Goal: Task Accomplishment & Management: Use online tool/utility

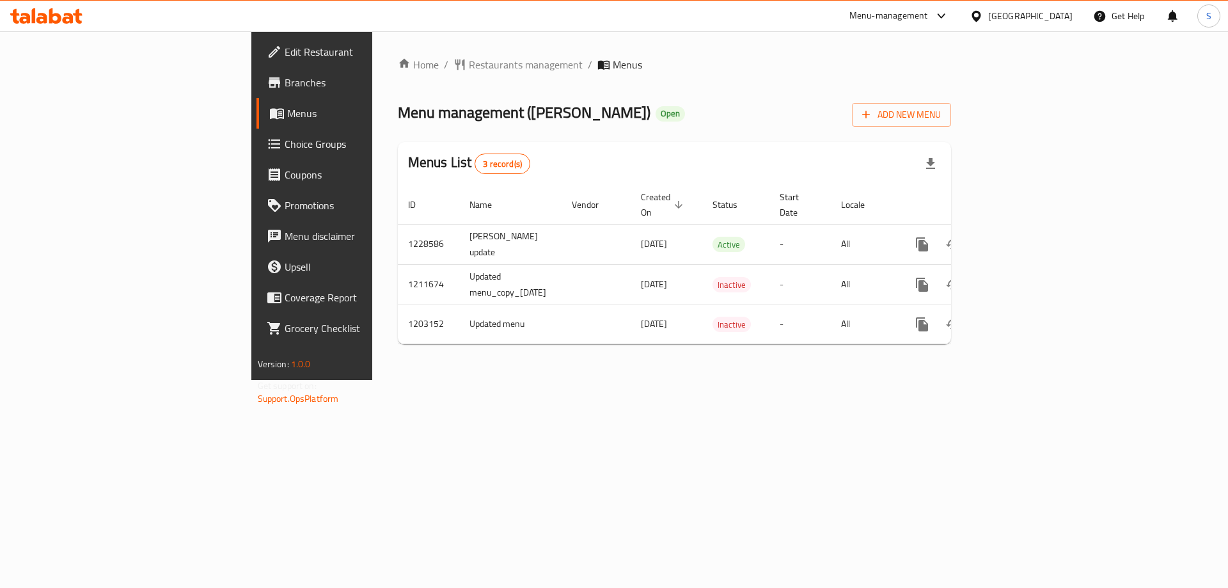
click at [657, 380] on div "Home / Restaurants management / Menus Menu management ( Dhaif Almukhtar ) Open …" at bounding box center [674, 205] width 605 height 348
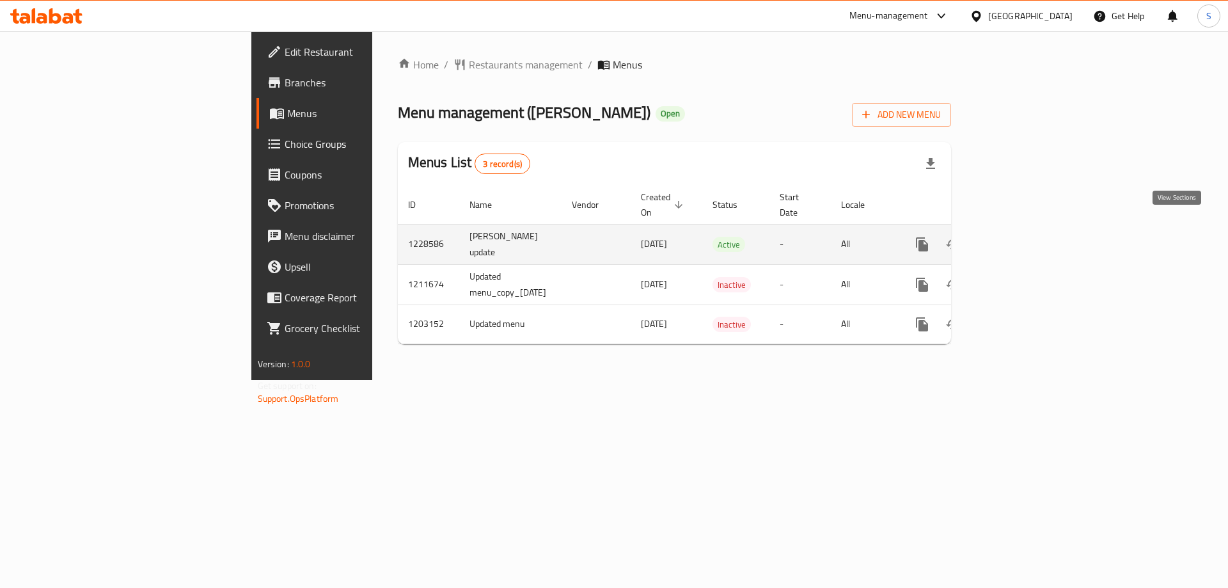
click at [1022, 237] on icon "enhanced table" at bounding box center [1013, 244] width 15 height 15
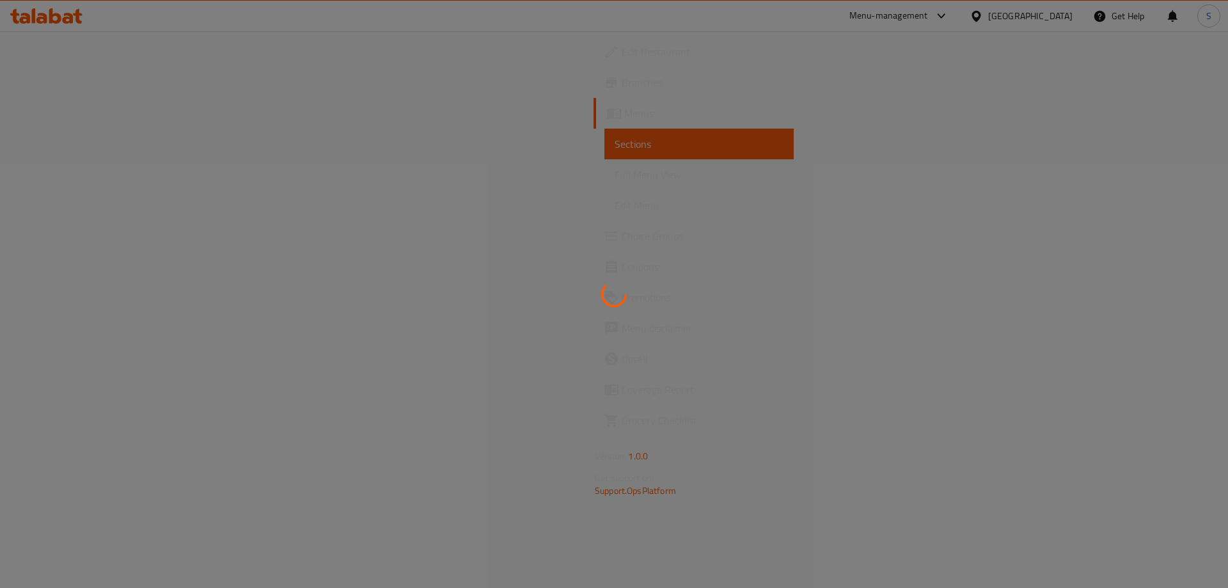
click at [68, 175] on div at bounding box center [614, 294] width 1228 height 588
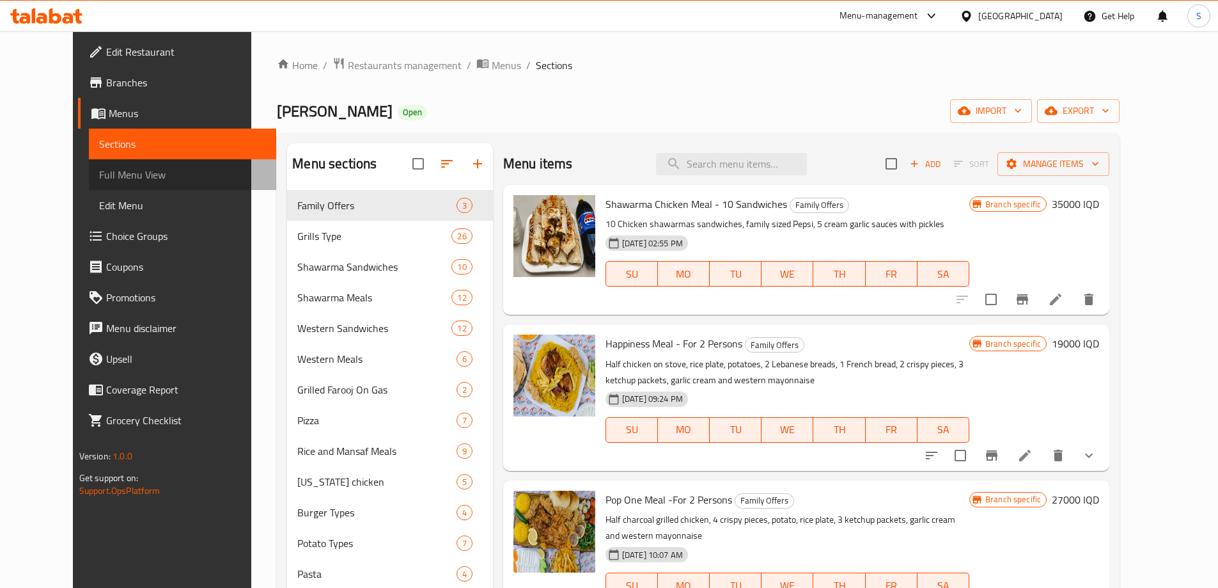
click at [99, 175] on span "Full Menu View" at bounding box center [182, 174] width 167 height 15
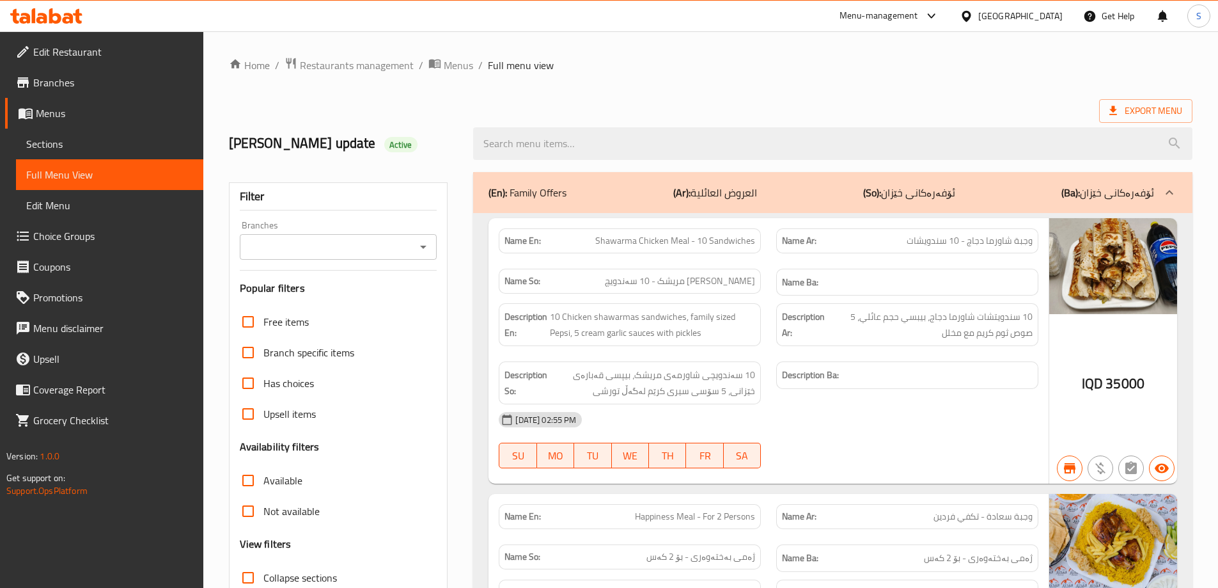
click at [572, 117] on div "lara's update Active" at bounding box center [710, 143] width 979 height 57
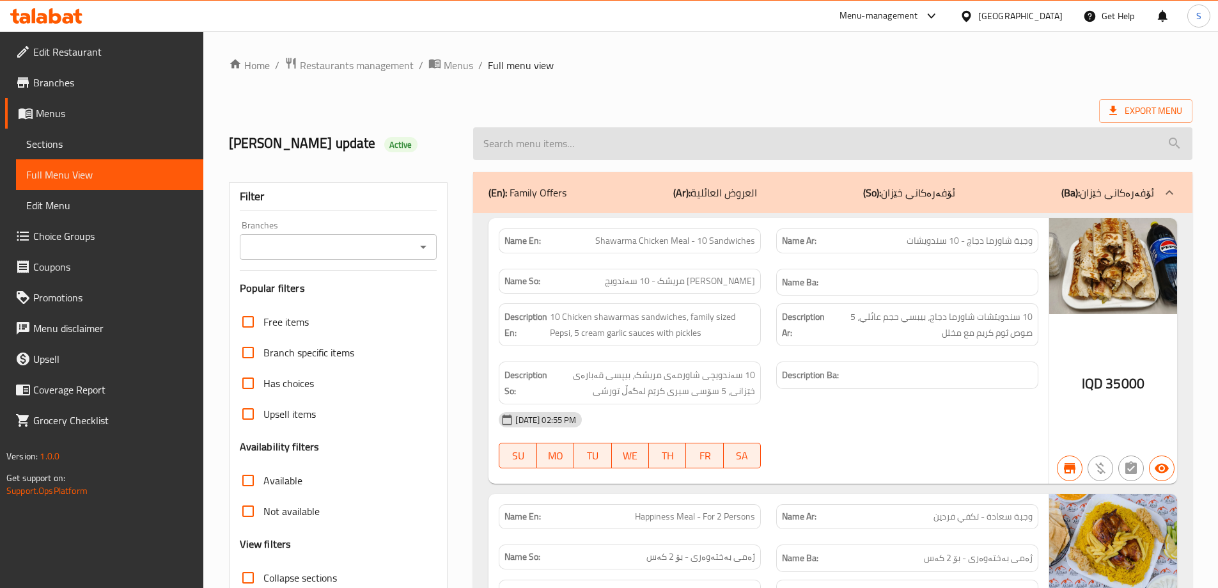
click at [565, 131] on input "search" at bounding box center [832, 143] width 719 height 33
paste input "Dhaif Almukhtar"
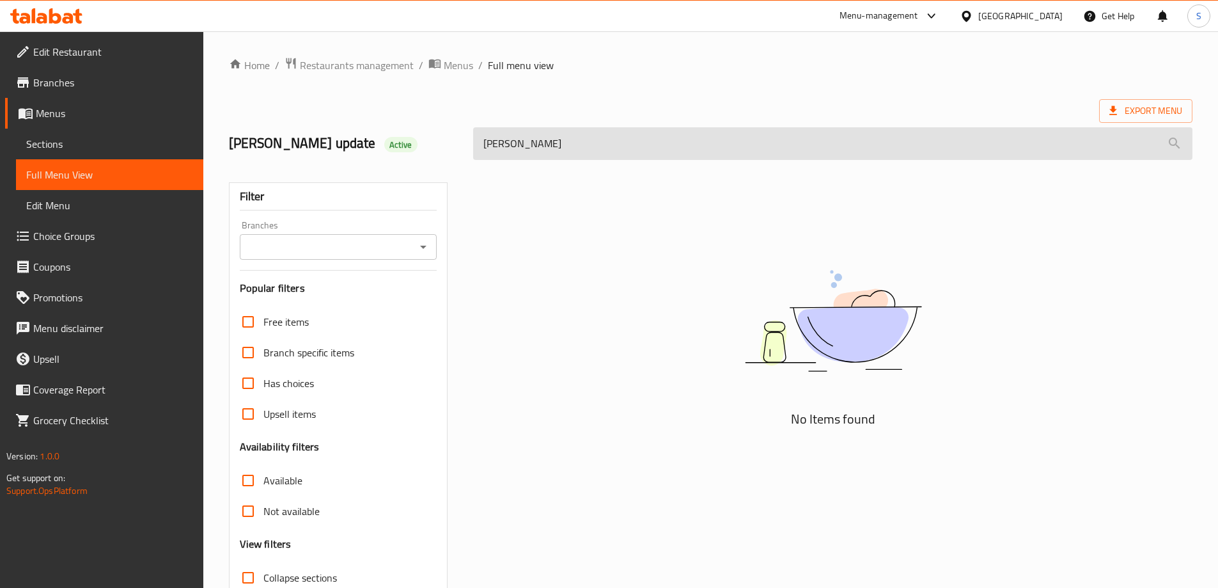
click at [543, 153] on input "Dhaif Almukhtar" at bounding box center [832, 143] width 719 height 33
paste input "Charcoal Grilled Farooj"
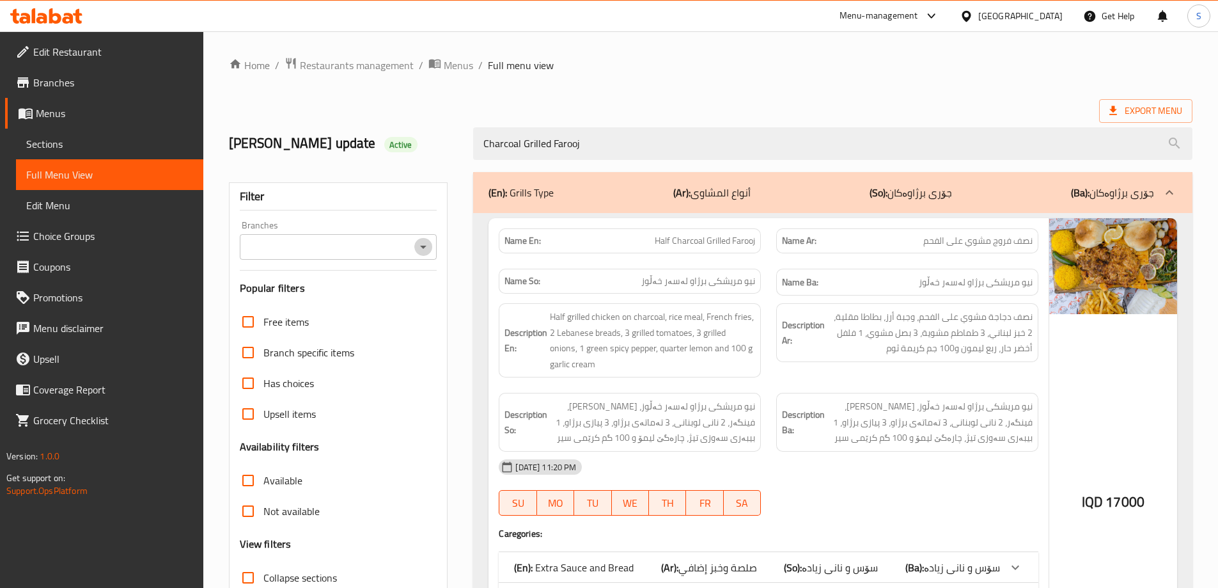
click at [422, 242] on icon "Open" at bounding box center [423, 246] width 15 height 15
type input "Charcoal Grilled Farooj"
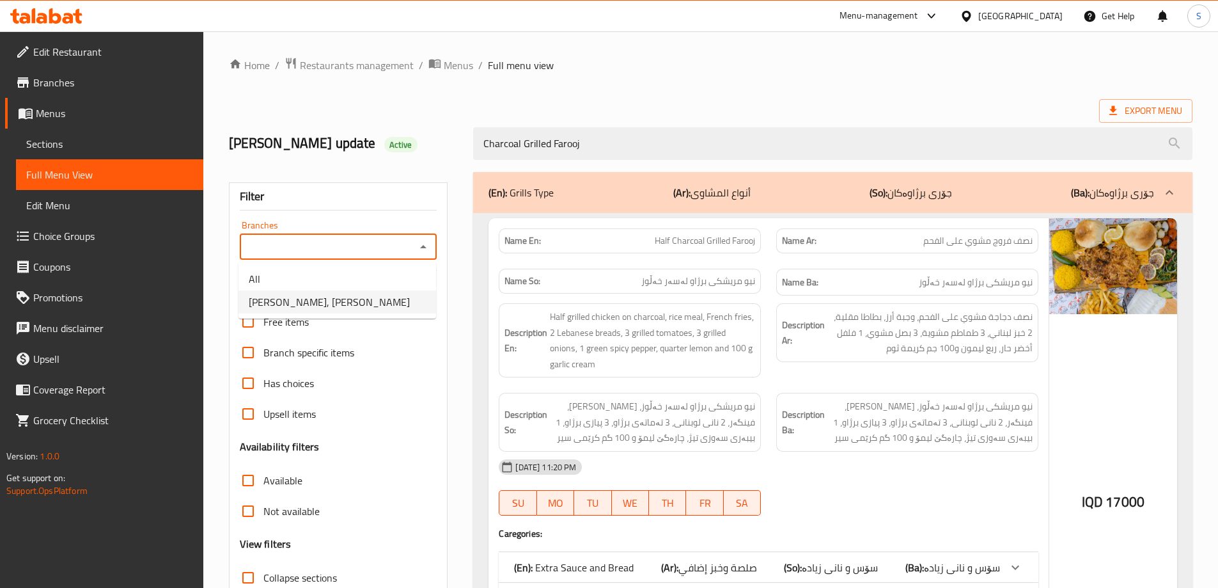
click at [365, 303] on li "[PERSON_NAME], [PERSON_NAME]" at bounding box center [337, 301] width 198 height 23
type input "[PERSON_NAME], [PERSON_NAME]"
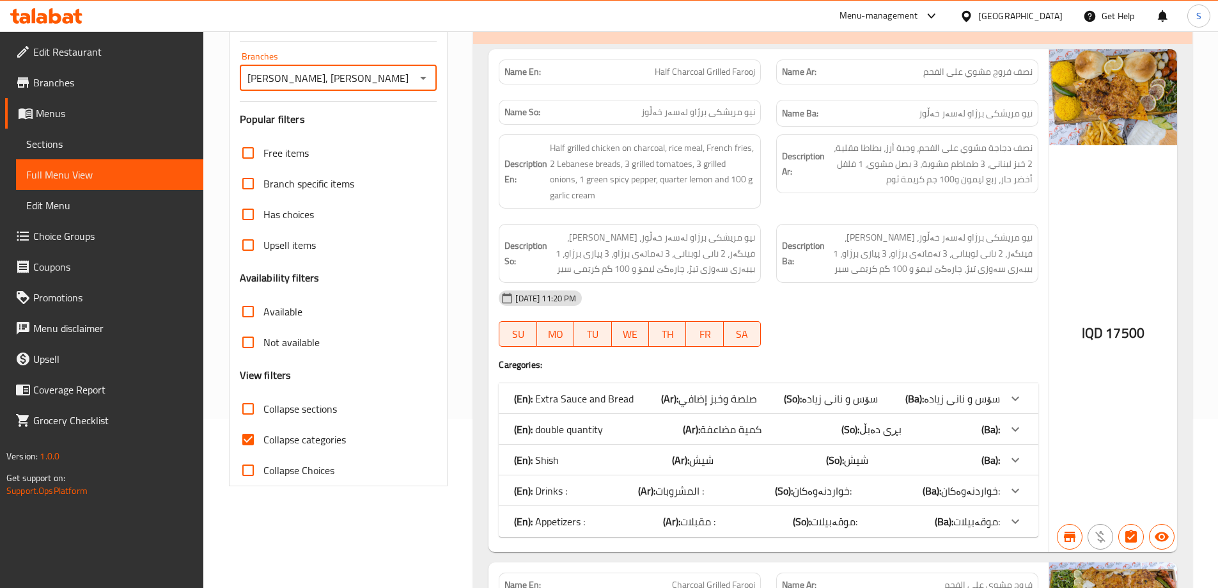
scroll to position [199, 0]
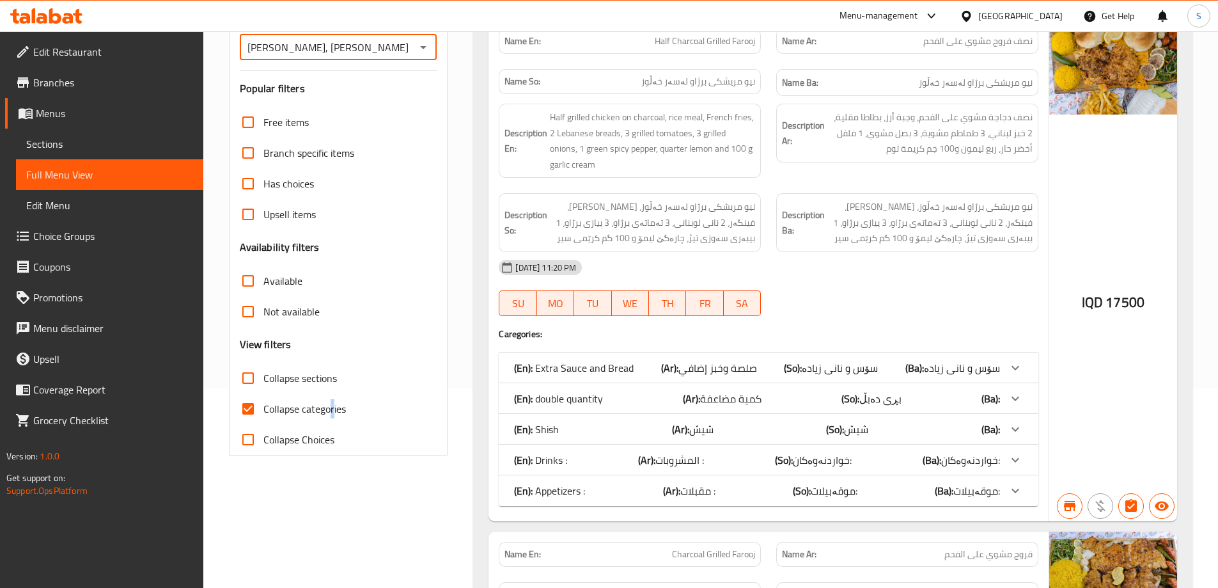
click at [333, 409] on span "Collapse categories" at bounding box center [304, 408] width 82 height 15
click at [339, 407] on span "Collapse categories" at bounding box center [304, 408] width 82 height 15
click at [263, 407] on input "Collapse categories" at bounding box center [248, 408] width 31 height 31
checkbox input "false"
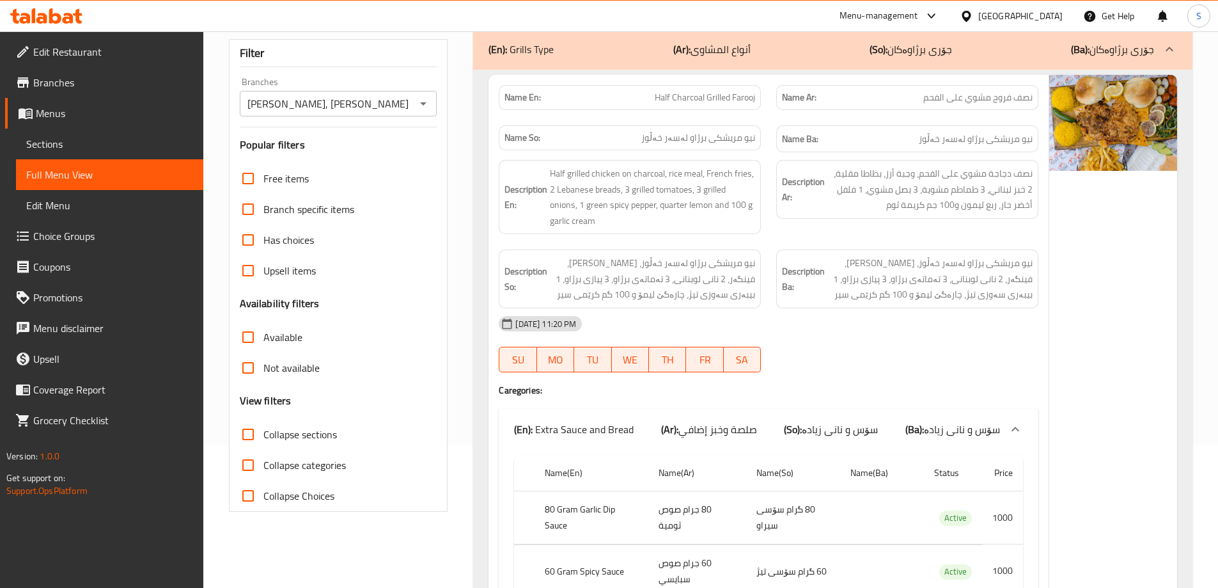
scroll to position [0, 0]
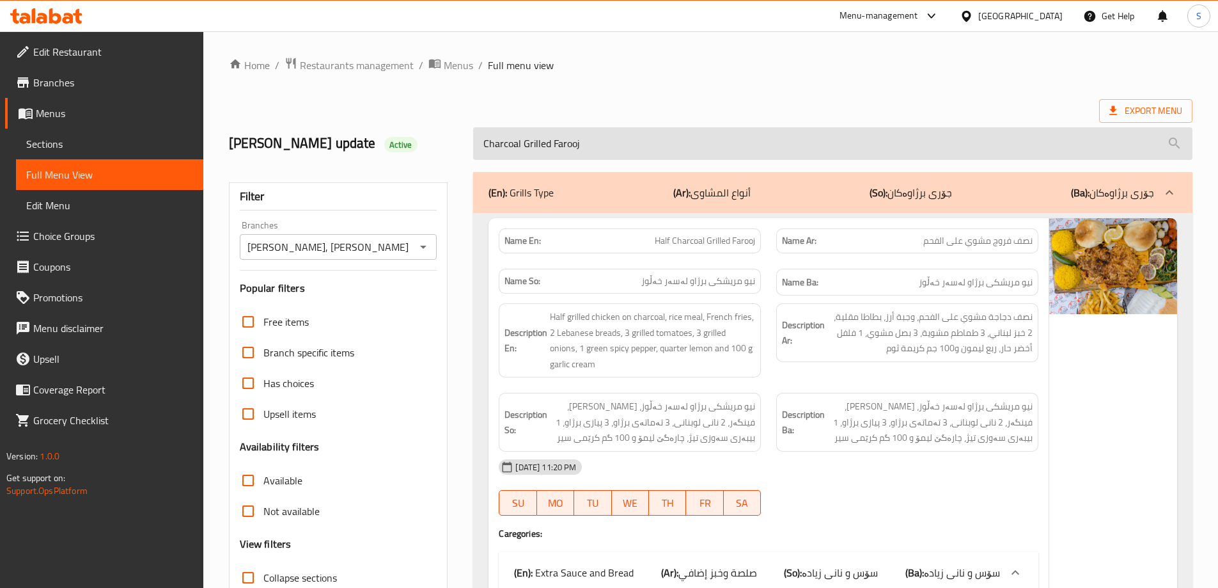
click at [605, 150] on input "Charcoal Grilled Farooj" at bounding box center [832, 143] width 719 height 33
type input "Charcoal Grilled Farooj"
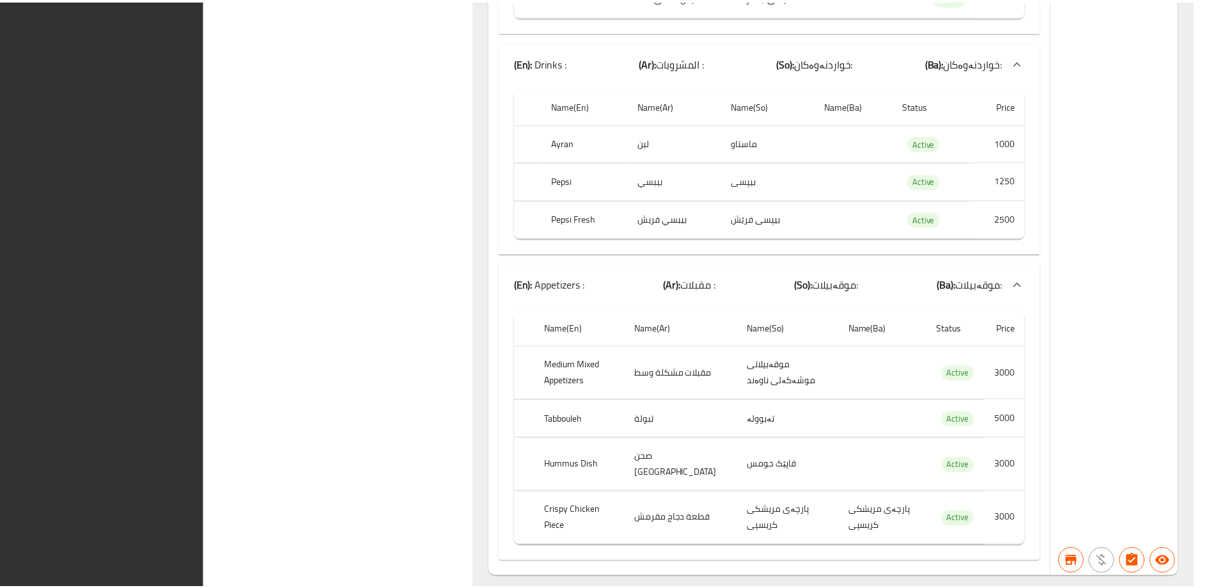
scroll to position [3222, 0]
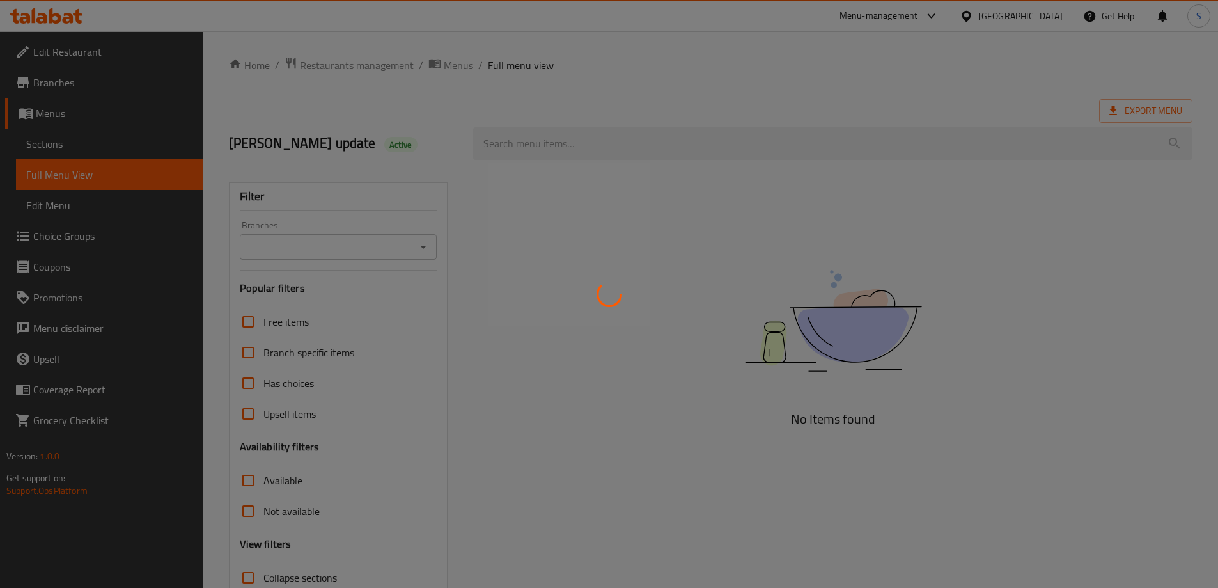
click at [549, 138] on div at bounding box center [609, 294] width 1218 height 588
click at [550, 139] on div at bounding box center [609, 294] width 1218 height 588
click at [552, 139] on div at bounding box center [609, 294] width 1218 height 588
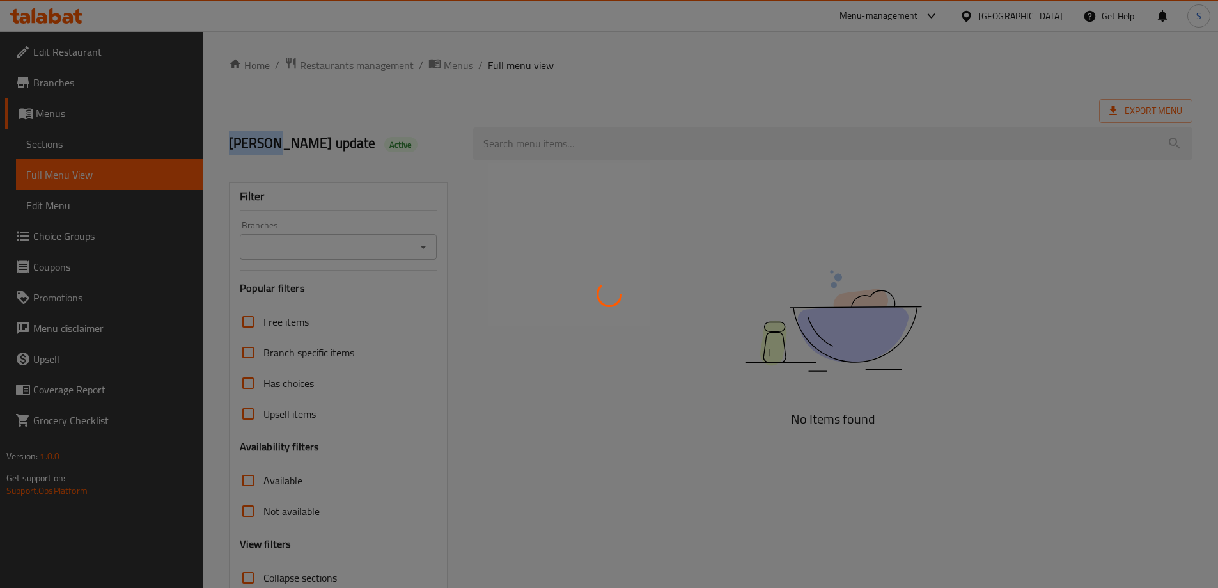
click at [552, 139] on div at bounding box center [609, 294] width 1218 height 588
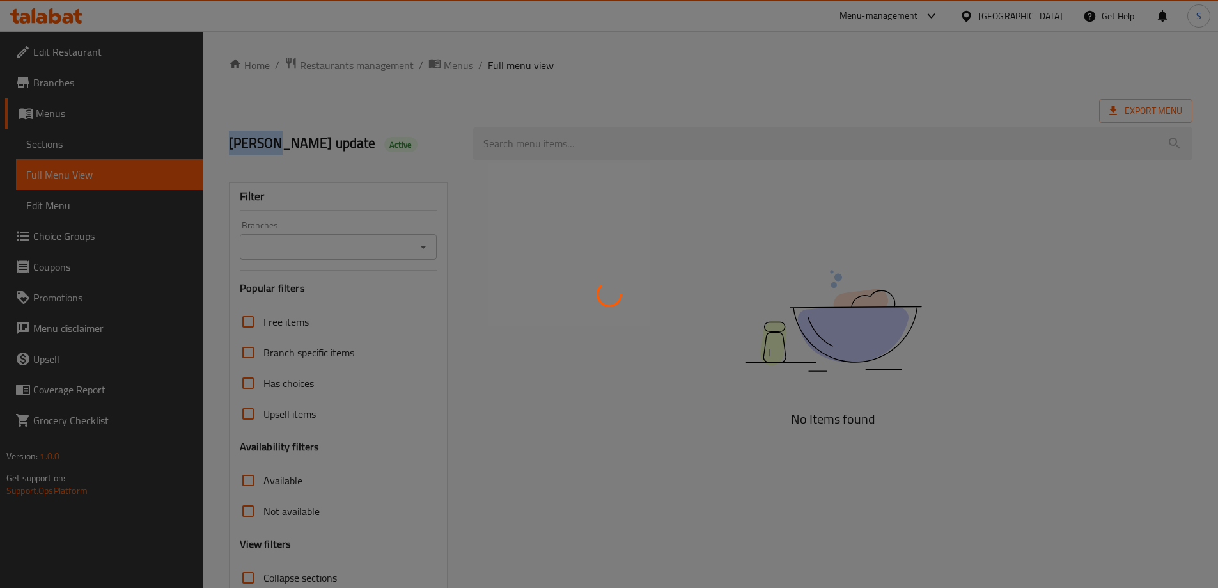
click at [552, 139] on div at bounding box center [609, 294] width 1218 height 588
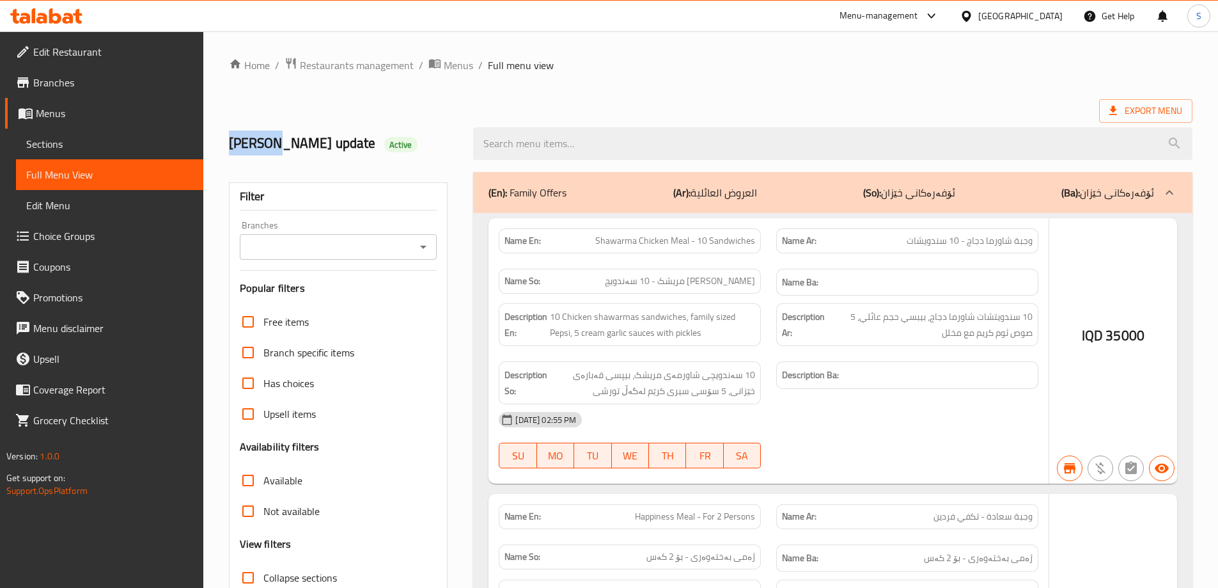
click at [552, 139] on input "search" at bounding box center [832, 143] width 719 height 33
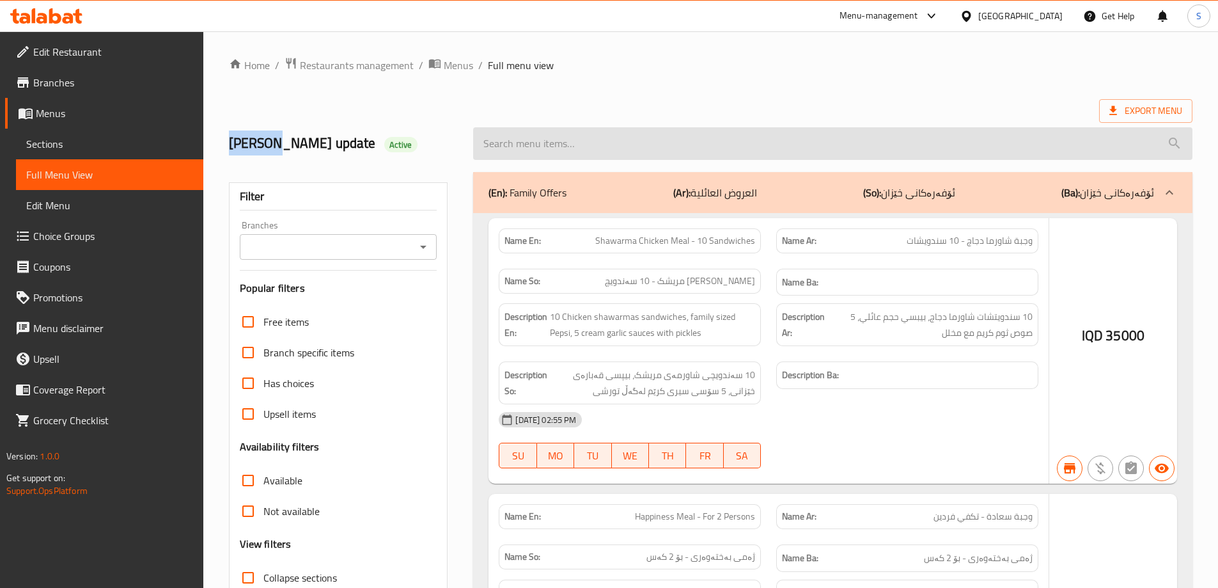
paste input "Mix Grills Meal"
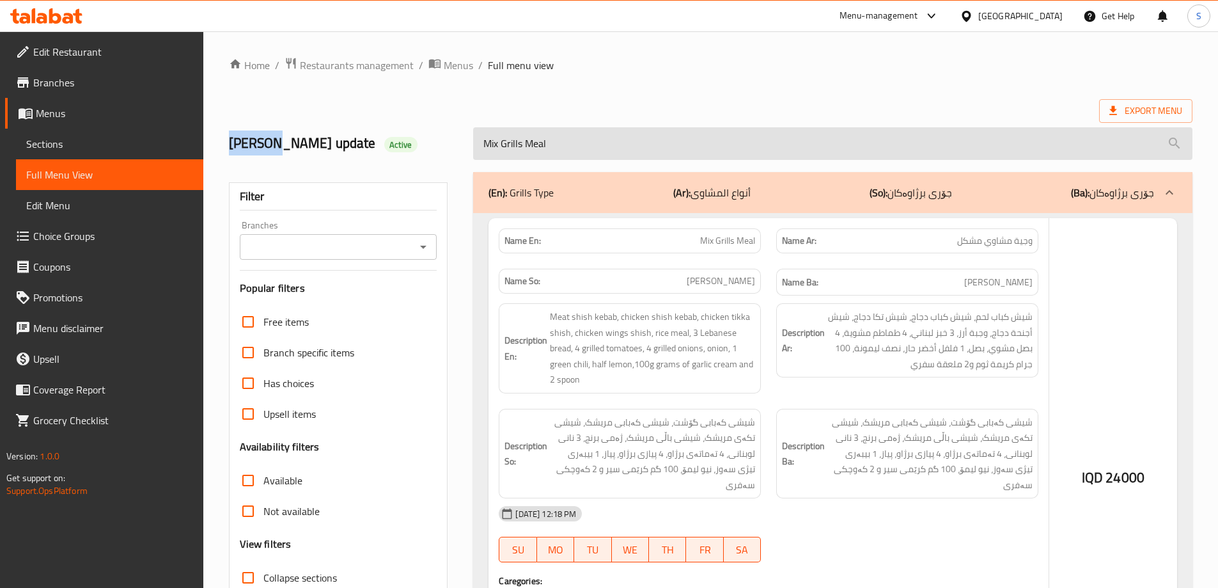
click at [533, 153] on input "Mix Grills Meal" at bounding box center [832, 143] width 719 height 33
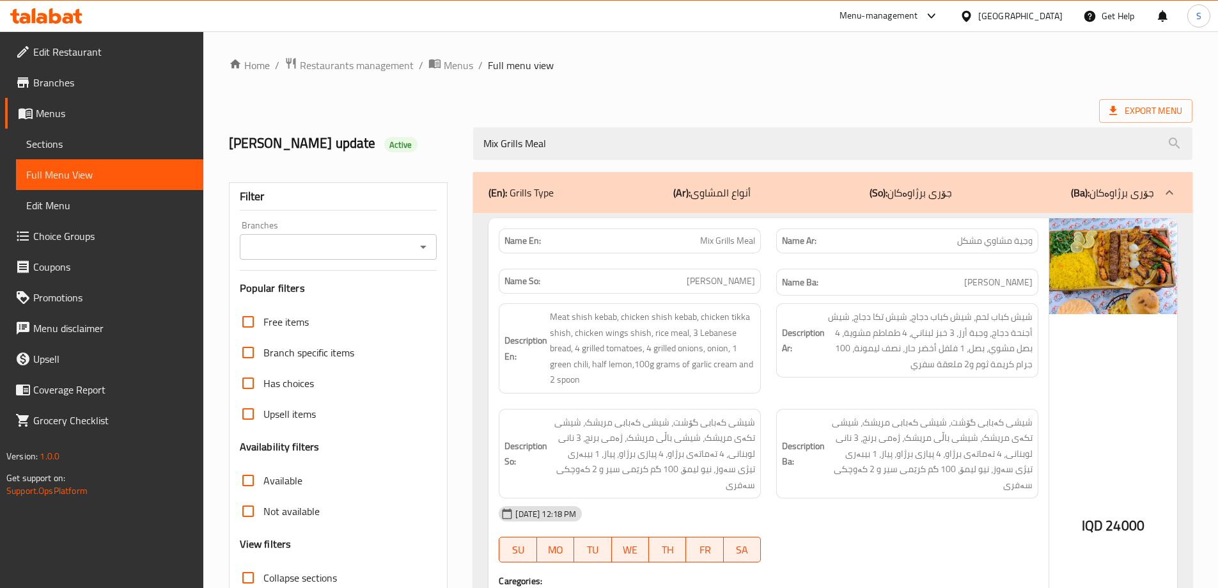
click at [426, 244] on icon "Open" at bounding box center [423, 246] width 15 height 15
type input "Mix Grills Meal"
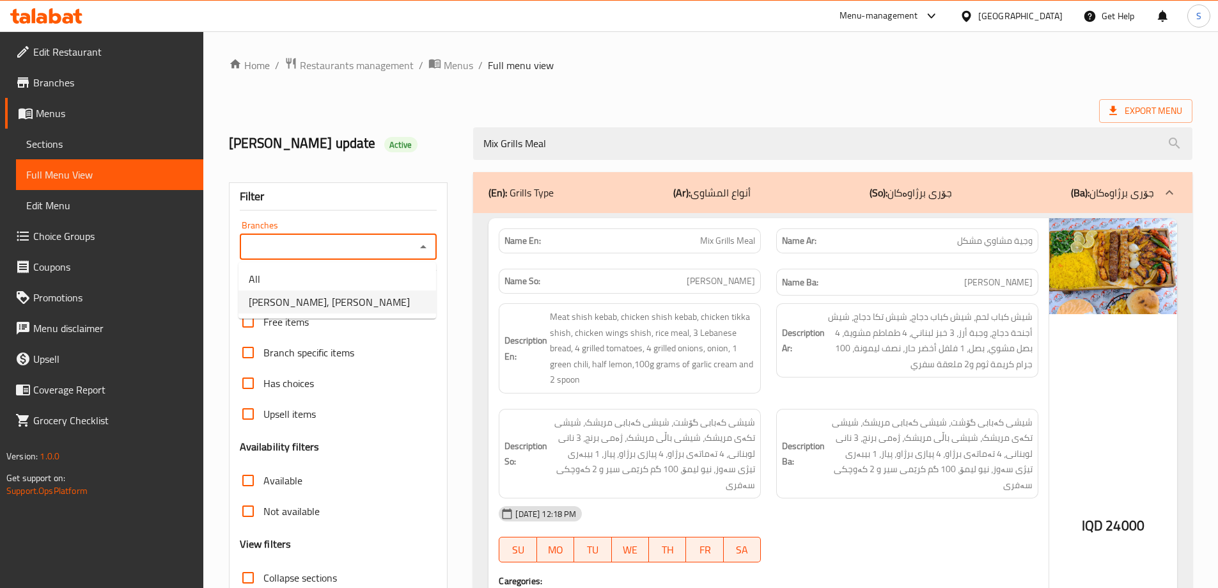
click at [375, 308] on li "[PERSON_NAME], [PERSON_NAME]" at bounding box center [337, 301] width 198 height 23
type input "[PERSON_NAME], [PERSON_NAME]"
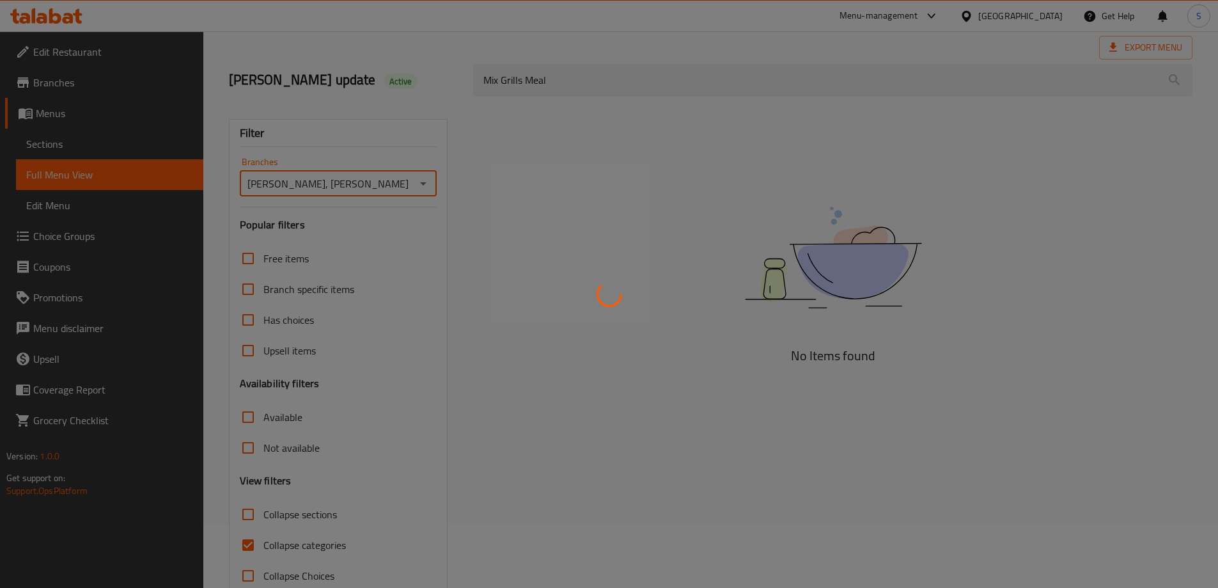
scroll to position [93, 0]
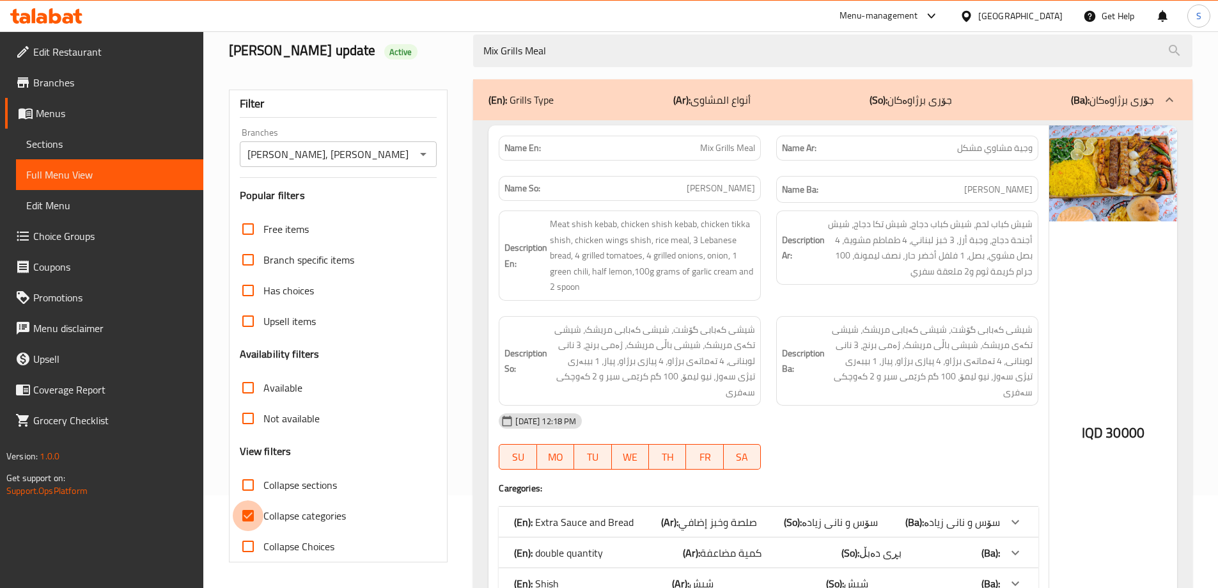
drag, startPoint x: 249, startPoint y: 526, endPoint x: 621, endPoint y: 381, distance: 399.4
click at [249, 526] on input "Collapse categories" at bounding box center [248, 515] width 31 height 31
checkbox input "false"
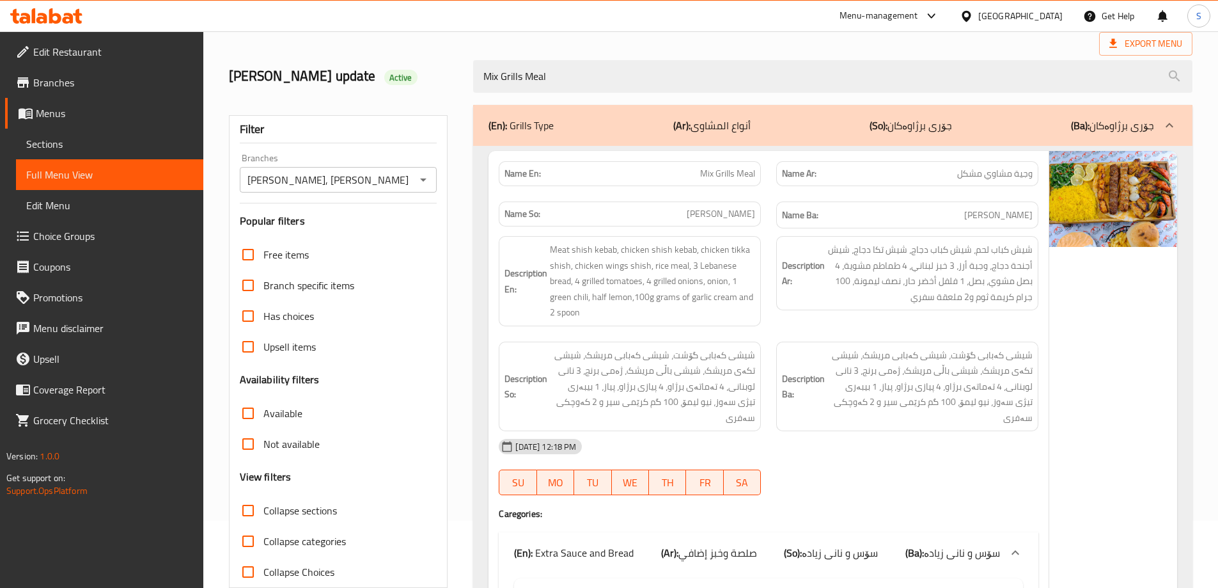
scroll to position [0, 0]
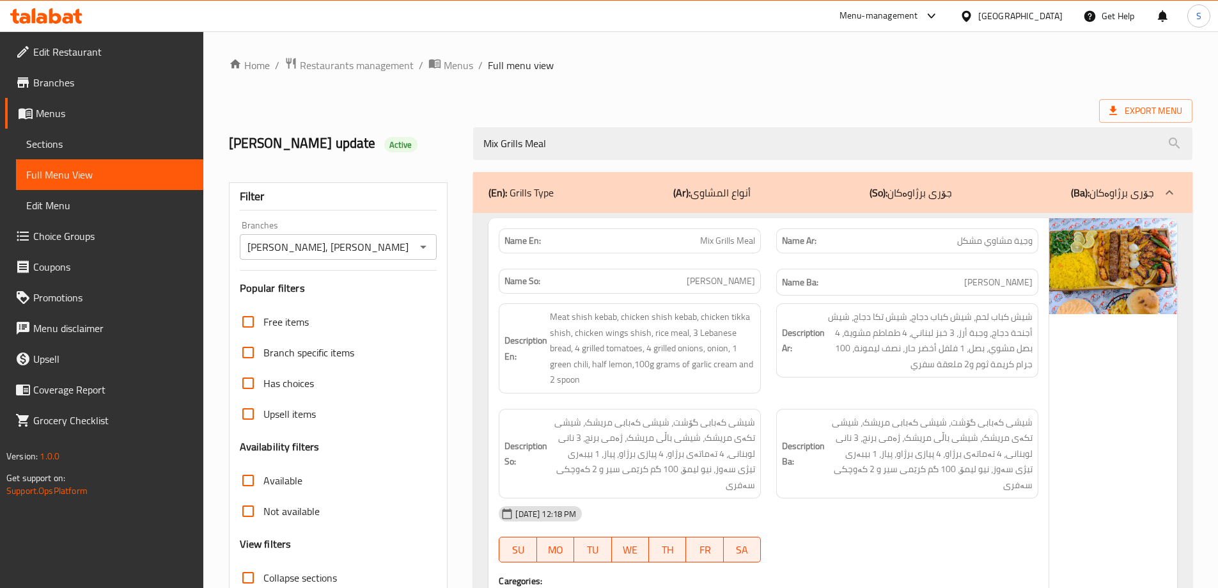
click at [827, 246] on p "Name Ar: وجية مشاوي مشكل" at bounding box center [907, 240] width 251 height 13
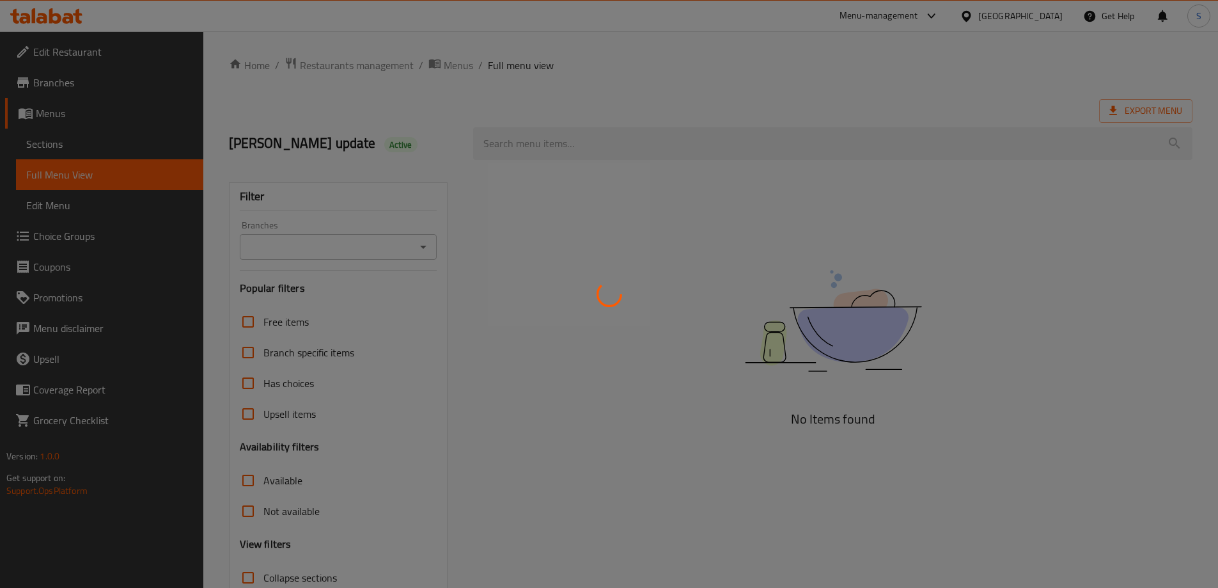
click at [531, 137] on div at bounding box center [609, 294] width 1218 height 588
click at [531, 136] on div at bounding box center [609, 294] width 1218 height 588
click at [528, 138] on div at bounding box center [609, 294] width 1218 height 588
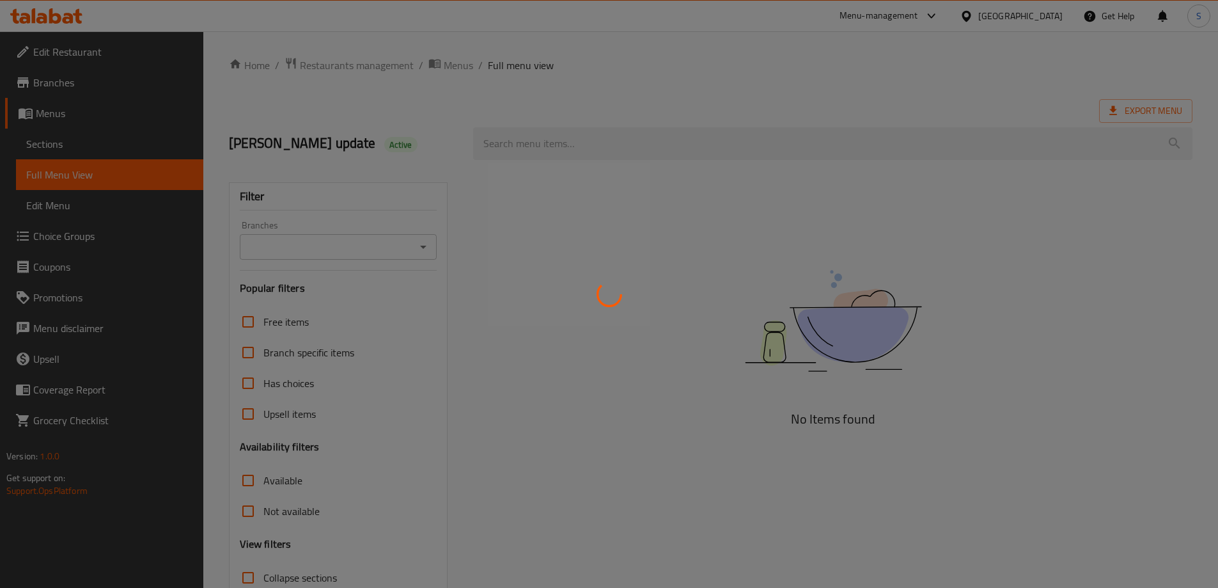
click at [528, 138] on div at bounding box center [609, 294] width 1218 height 588
click at [573, 154] on div at bounding box center [609, 294] width 1218 height 588
click at [570, 137] on div at bounding box center [609, 294] width 1218 height 588
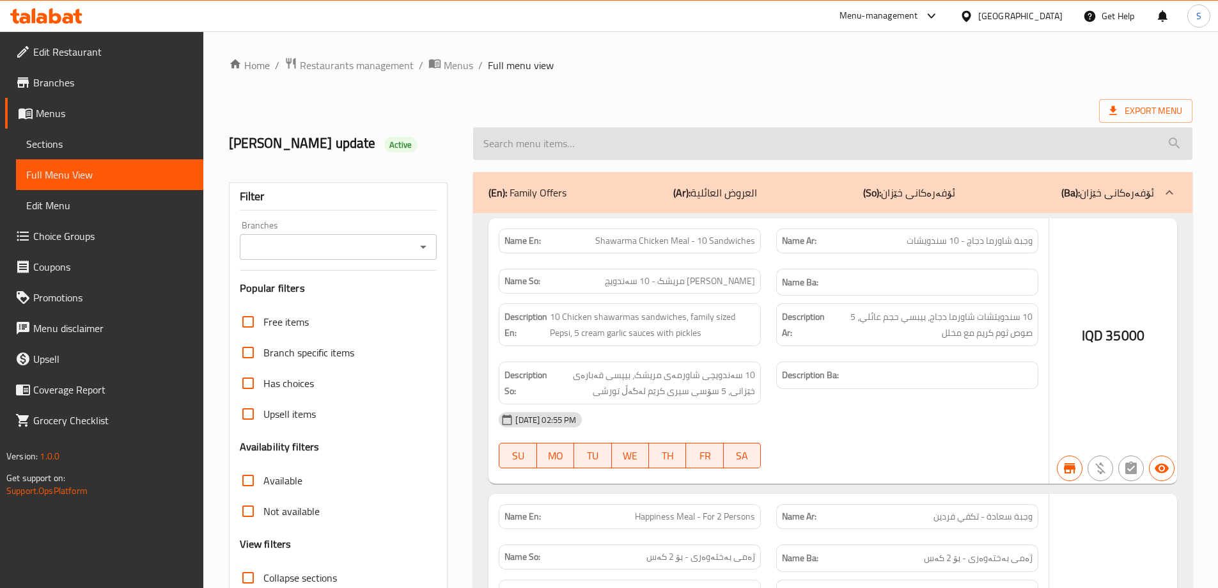
click at [569, 148] on input "search" at bounding box center [832, 143] width 719 height 33
click at [538, 149] on input "search" at bounding box center [832, 143] width 719 height 33
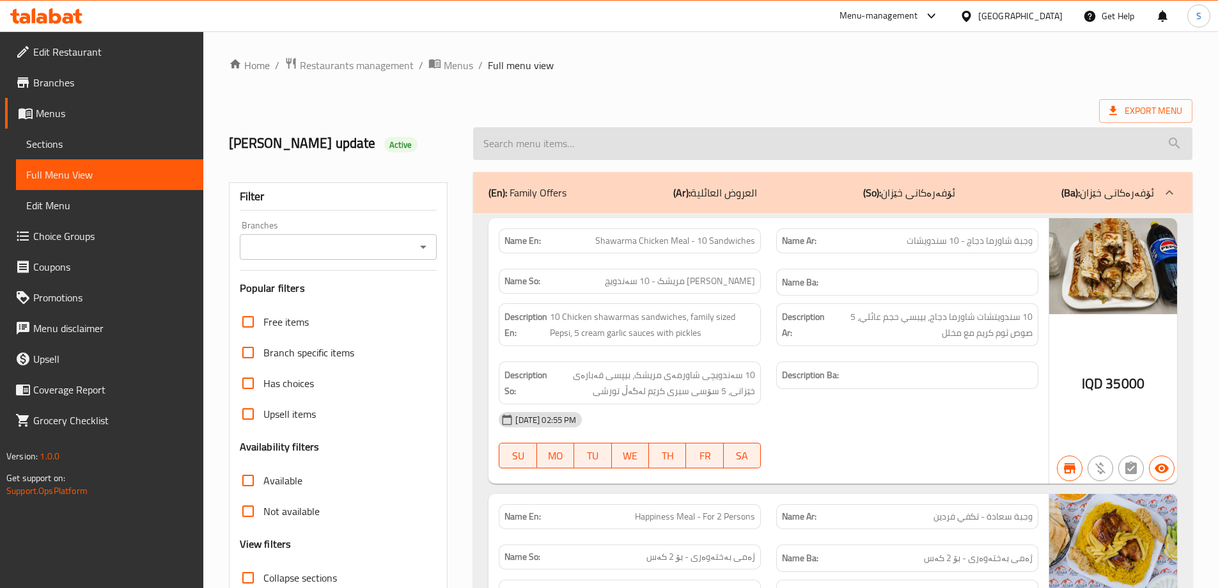
click at [538, 149] on input "search" at bounding box center [832, 143] width 719 height 33
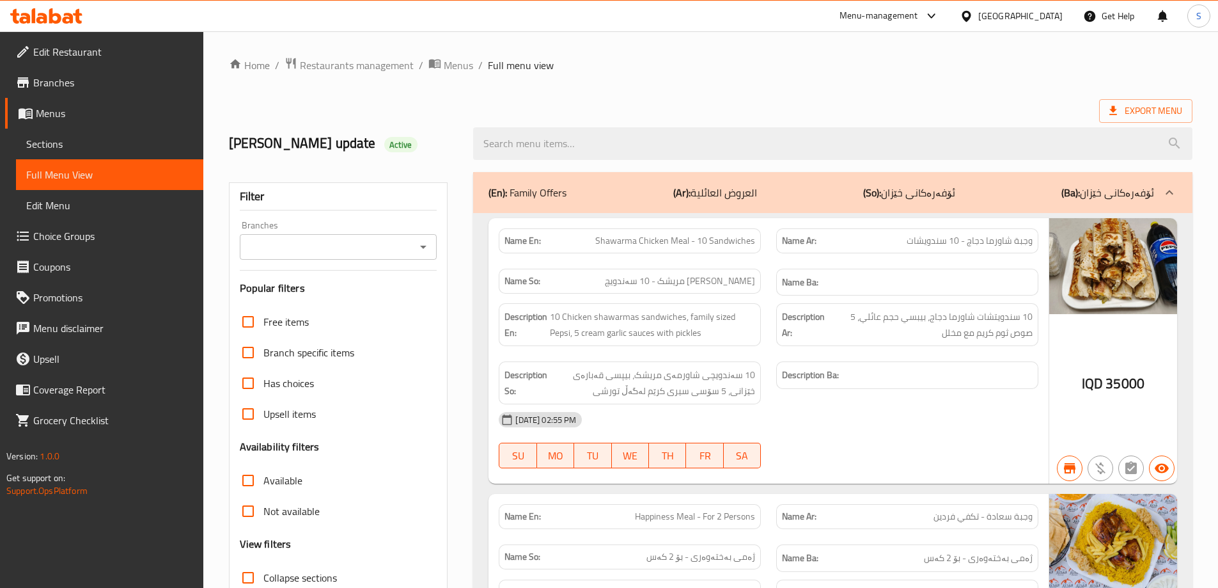
paste input "Kilo Mixed Grill"
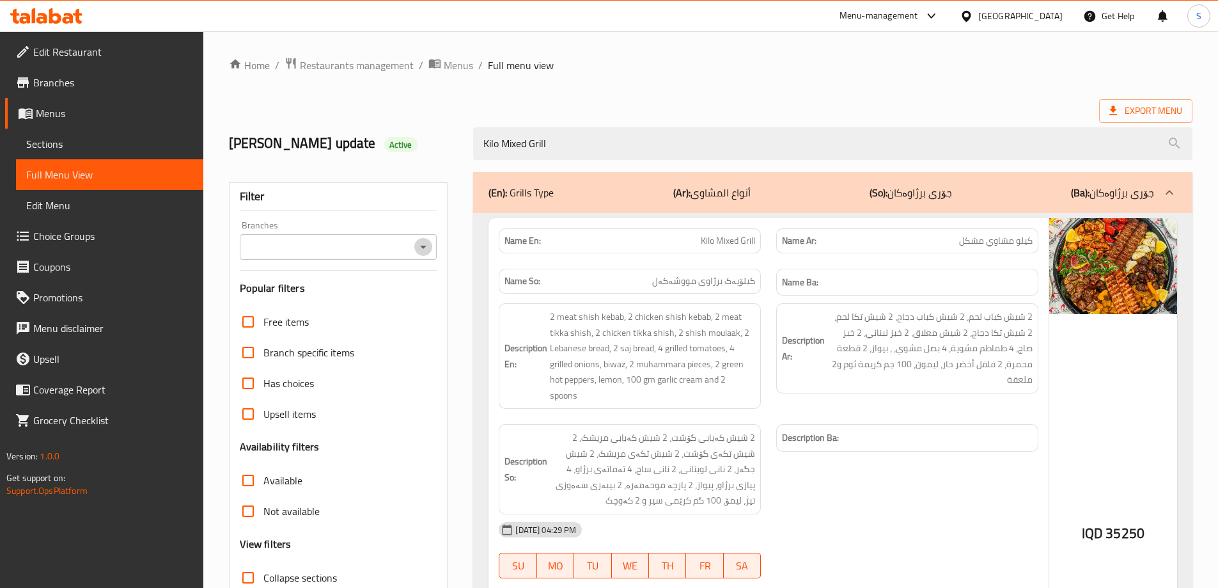
click at [421, 242] on icon "Open" at bounding box center [423, 246] width 15 height 15
type input "Kilo Mixed Grill"
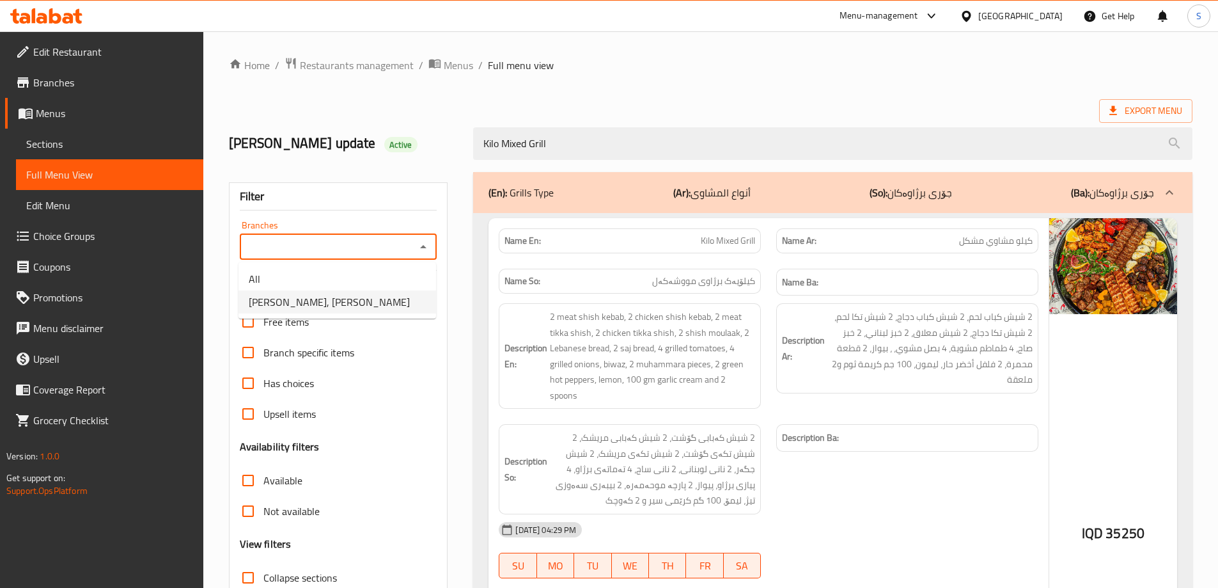
click at [364, 296] on span "[PERSON_NAME], [PERSON_NAME]" at bounding box center [329, 301] width 161 height 15
type input "[PERSON_NAME], [PERSON_NAME]"
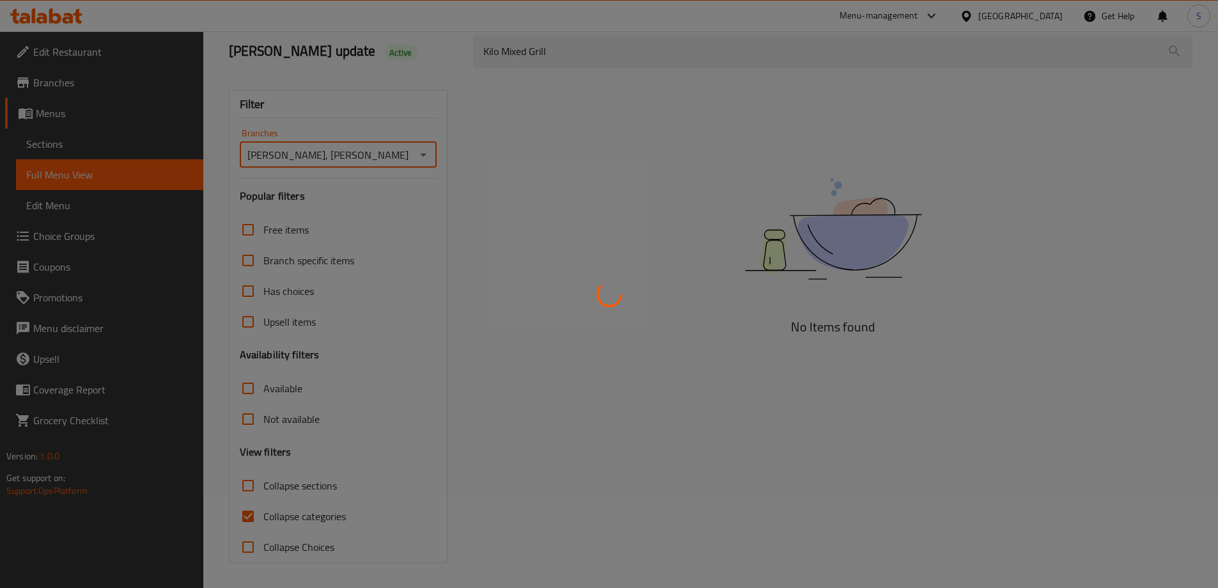
scroll to position [93, 0]
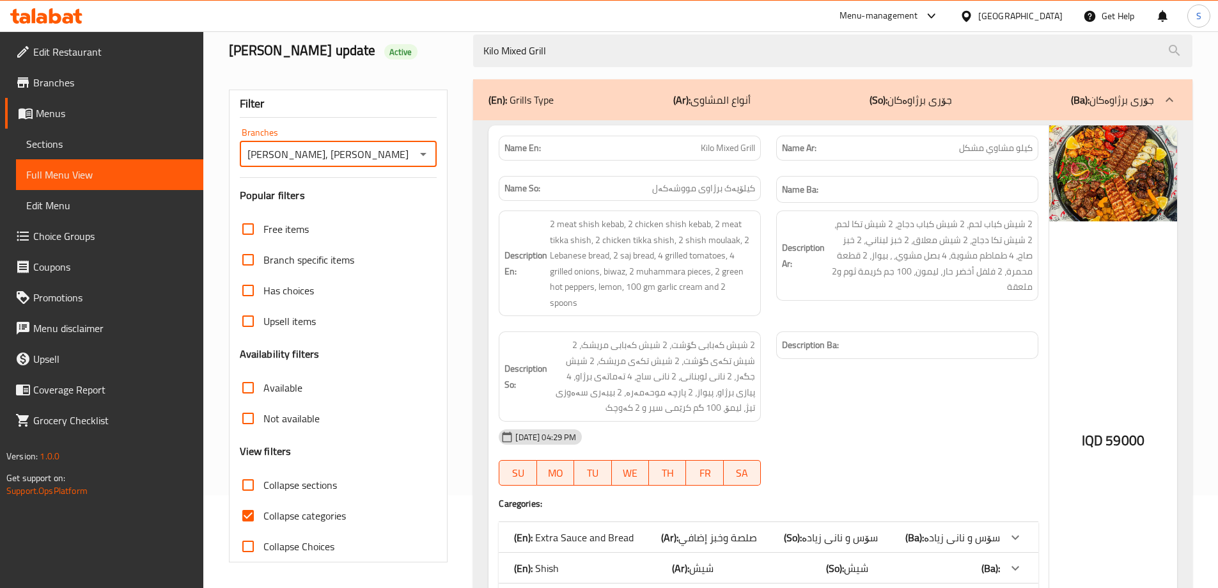
click at [244, 517] on input "Collapse categories" at bounding box center [248, 515] width 31 height 31
checkbox input "false"
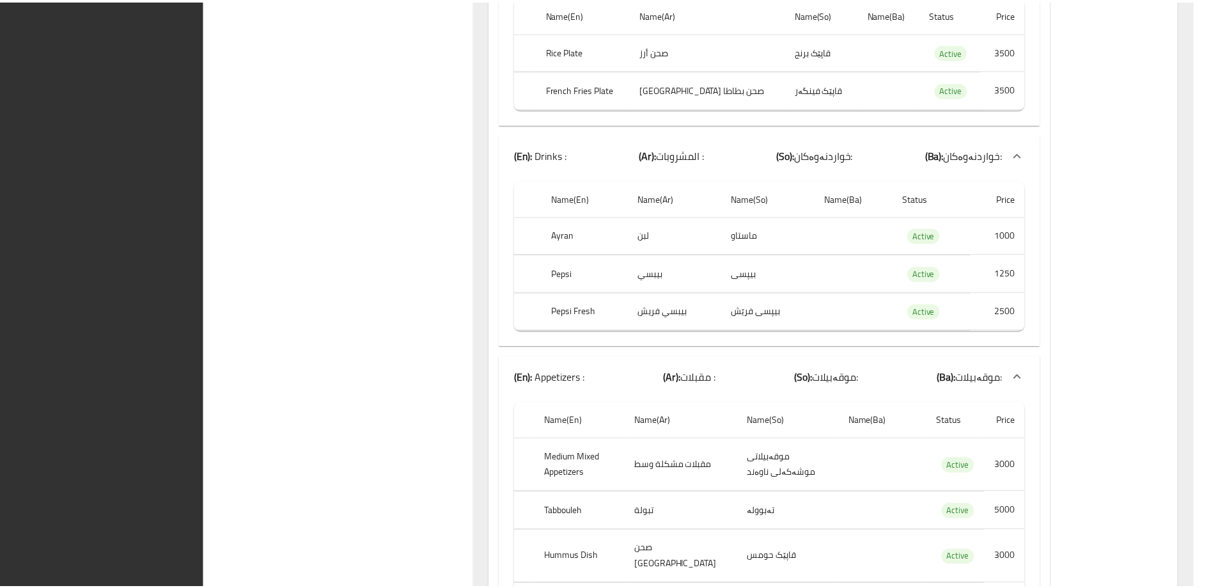
scroll to position [1493, 0]
